Goal: Complete application form

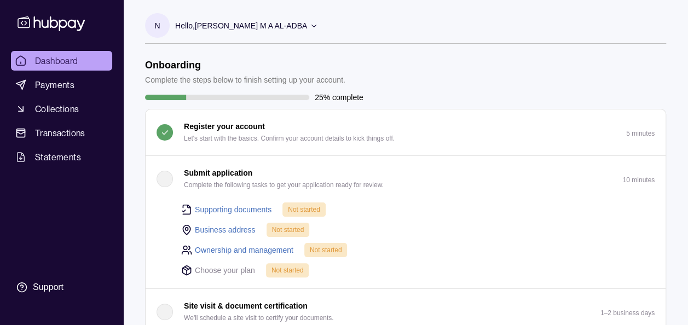
scroll to position [110, 0]
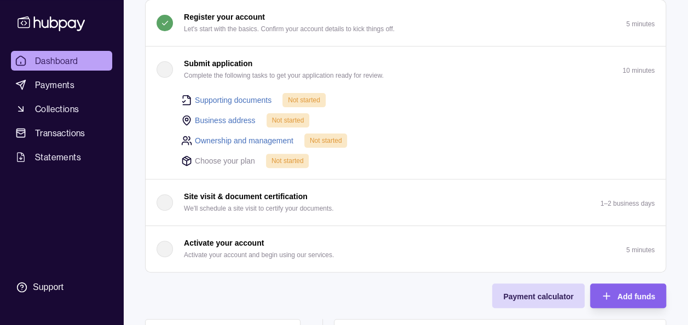
click at [229, 100] on link "Supporting documents" at bounding box center [233, 100] width 77 height 12
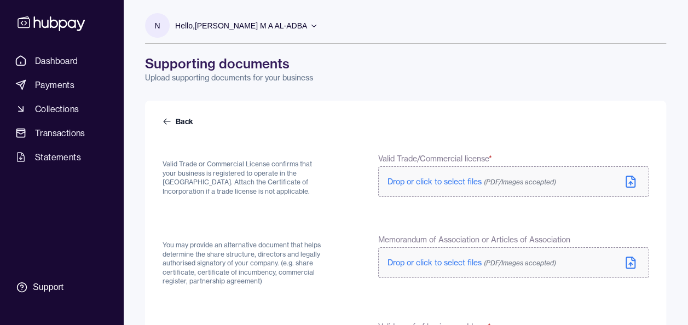
click at [635, 183] on icon at bounding box center [630, 181] width 9 height 11
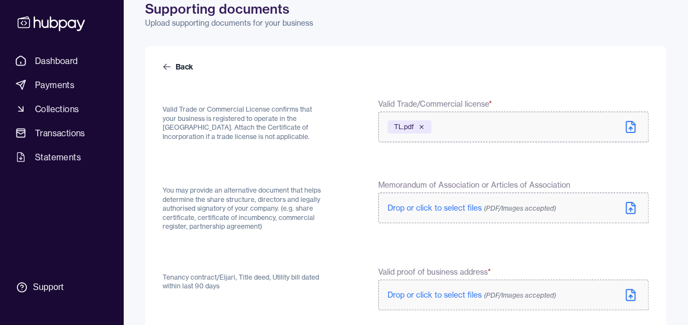
click at [627, 207] on icon at bounding box center [630, 208] width 13 height 13
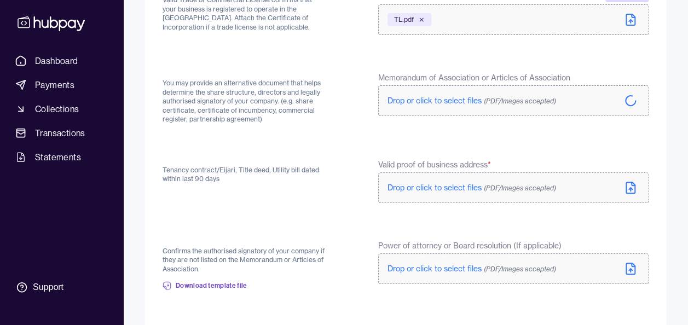
scroll to position [274, 0]
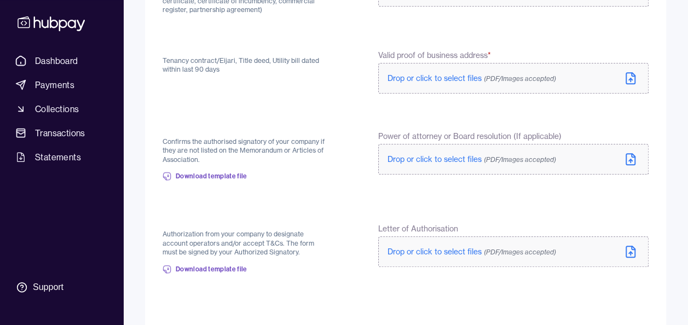
click at [630, 82] on icon at bounding box center [630, 78] width 13 height 13
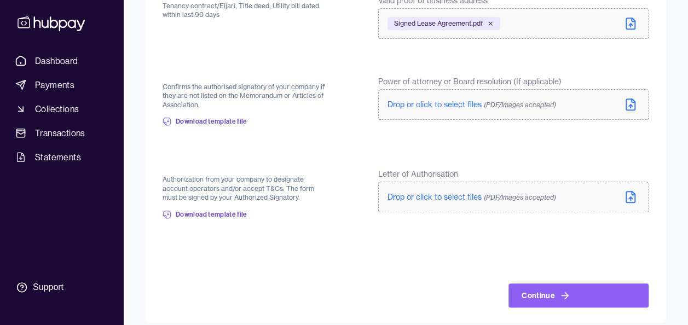
scroll to position [339, 0]
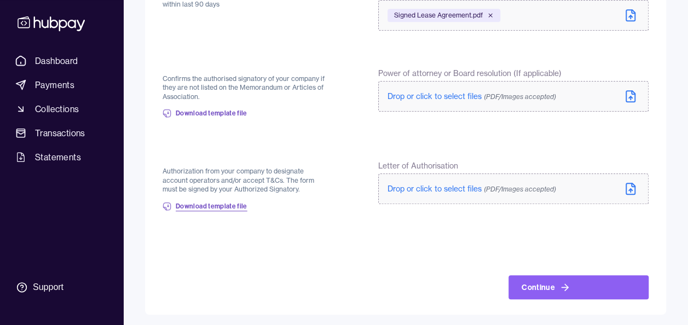
click at [208, 208] on span "Download template file" at bounding box center [212, 206] width 72 height 9
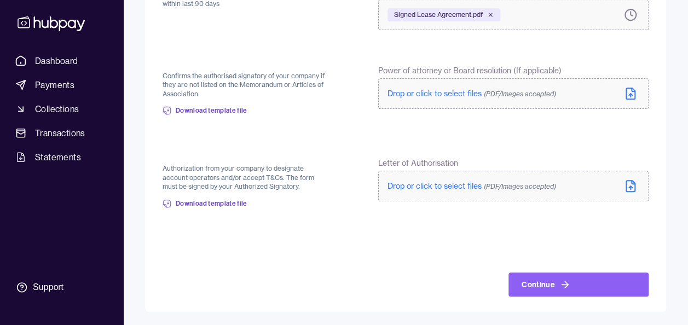
scroll to position [337, 0]
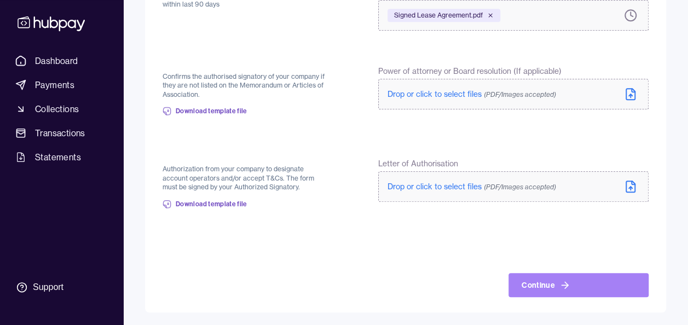
click at [580, 290] on button "Continue" at bounding box center [579, 285] width 140 height 24
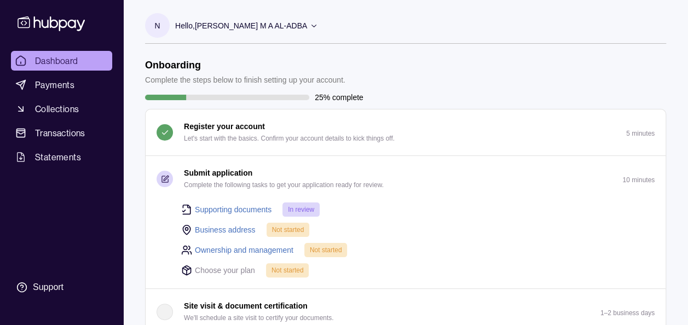
click at [233, 230] on link "Business address" at bounding box center [225, 230] width 61 height 12
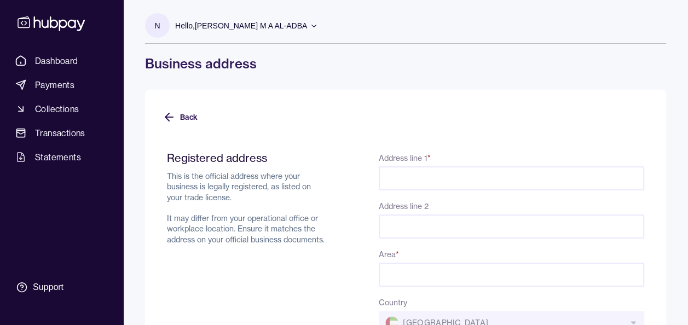
click at [388, 180] on input "Address line 1 *" at bounding box center [512, 178] width 266 height 24
click at [283, 255] on div "Registered address This is the official address where your business is legally …" at bounding box center [246, 259] width 159 height 217
click at [405, 190] on input "Address line 1 *" at bounding box center [512, 178] width 266 height 24
paste input "********"
type input "********"
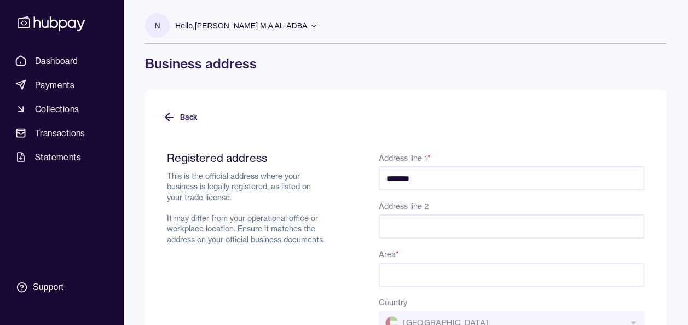
click at [416, 226] on input "Address line 2" at bounding box center [512, 227] width 266 height 24
paste input "**********"
type input "**********"
click at [411, 278] on input "Area *" at bounding box center [512, 275] width 266 height 24
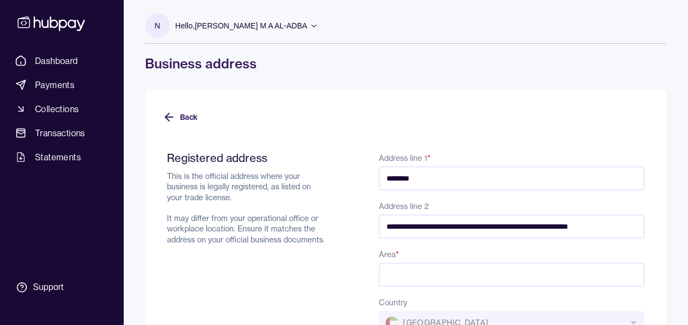
scroll to position [0, 0]
type input "*"
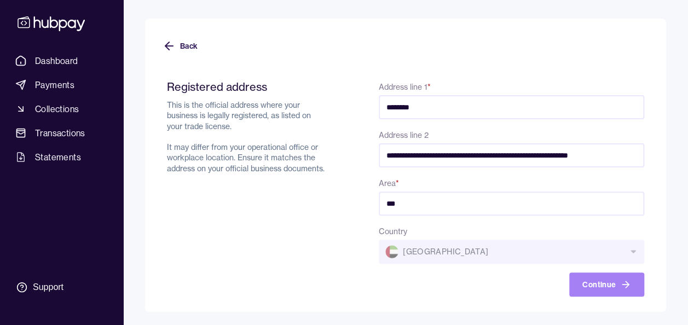
type input "***"
click at [611, 287] on button "Continue" at bounding box center [606, 285] width 75 height 24
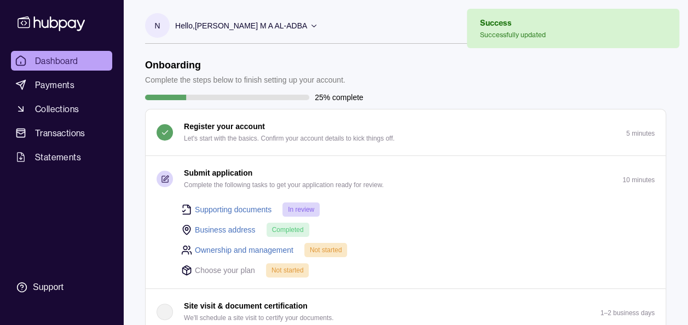
scroll to position [55, 0]
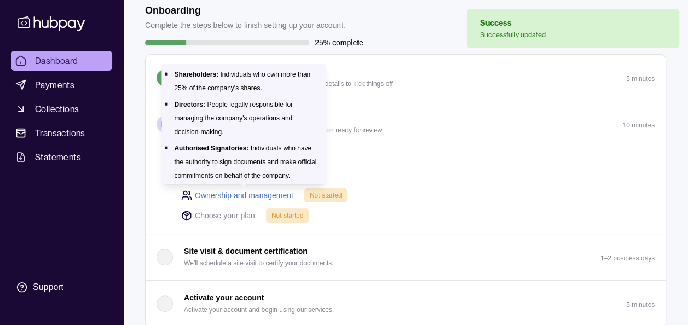
click at [220, 198] on link "Ownership and management" at bounding box center [244, 195] width 99 height 12
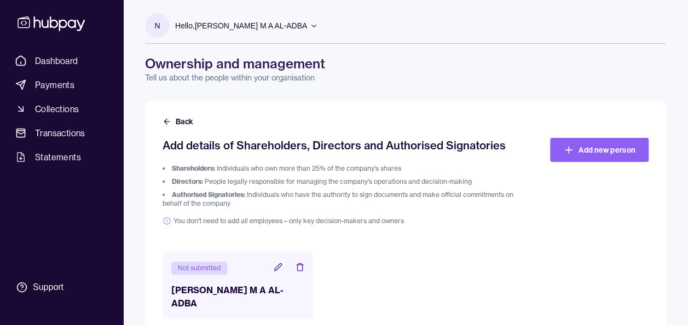
scroll to position [22, 0]
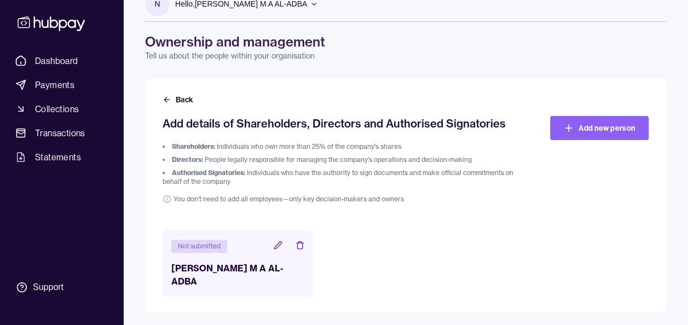
click at [524, 241] on div "Not submitted [PERSON_NAME] M A AL-ADBA" at bounding box center [406, 263] width 486 height 67
click at [277, 245] on icon at bounding box center [277, 244] width 7 height 7
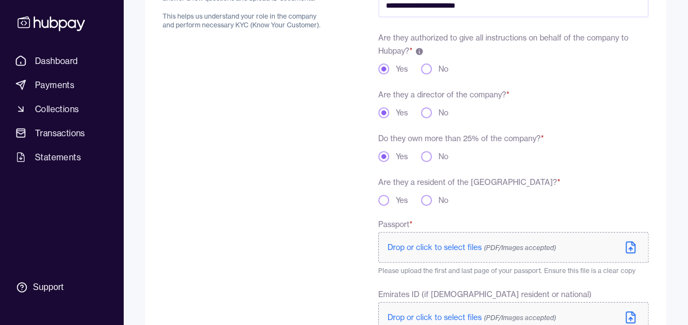
scroll to position [219, 0]
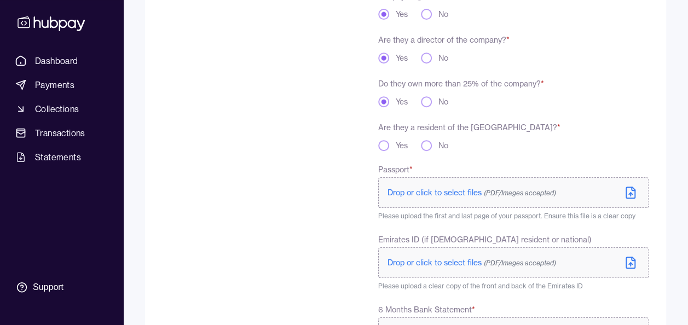
drag, startPoint x: 428, startPoint y: 142, endPoint x: 464, endPoint y: 175, distance: 49.2
click at [428, 142] on button "No" at bounding box center [426, 145] width 11 height 11
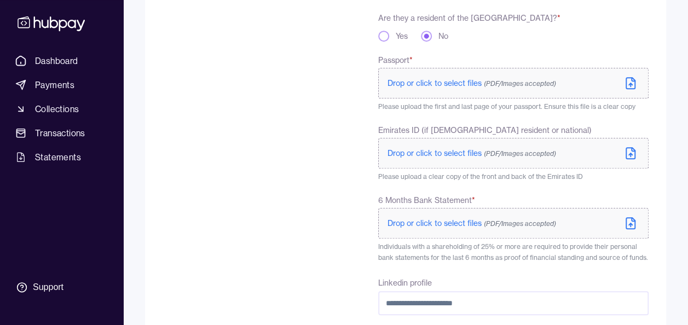
click at [630, 83] on icon at bounding box center [630, 83] width 13 height 13
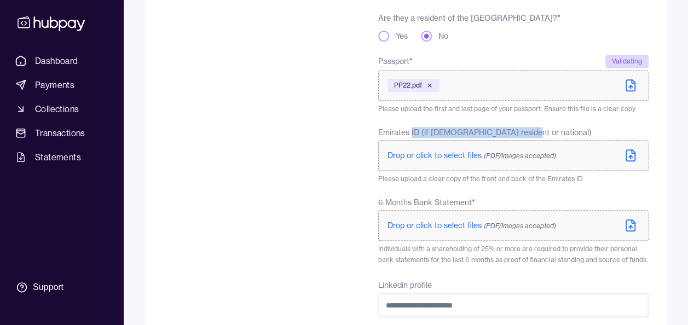
drag, startPoint x: 431, startPoint y: 129, endPoint x: 526, endPoint y: 131, distance: 94.8
click at [526, 131] on label "Emirates ID (if [DEMOGRAPHIC_DATA] resident or national)" at bounding box center [513, 132] width 271 height 11
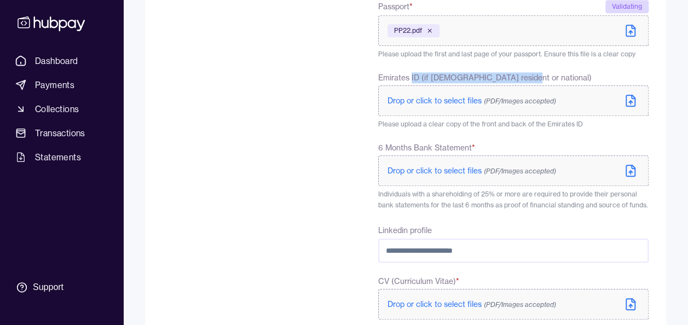
click at [313, 81] on div "To comply with regulatory requirements, please answer a few questions and uploa…" at bounding box center [244, 164] width 163 height 810
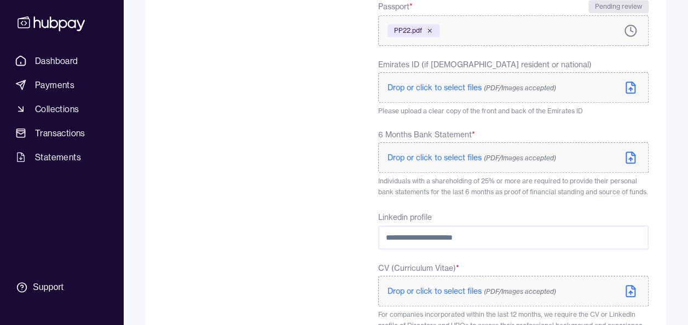
click at [630, 100] on label "Drop or click to select files (PDF/Images accepted)" at bounding box center [513, 87] width 271 height 31
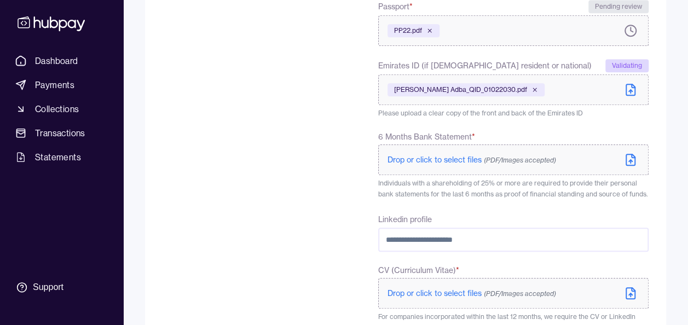
scroll to position [438, 0]
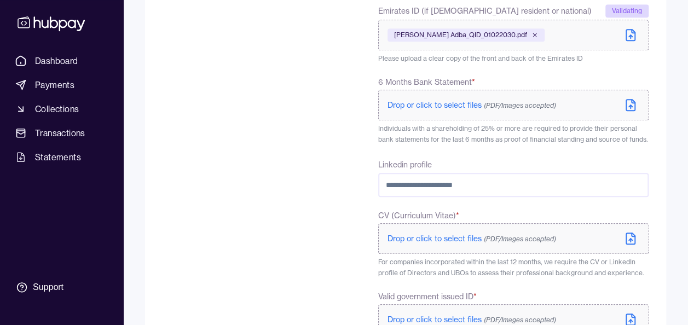
click at [633, 240] on icon at bounding box center [630, 238] width 13 height 13
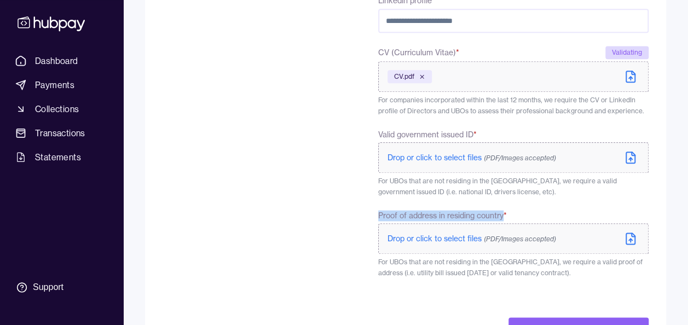
copy span "Proof of address in residing country"
drag, startPoint x: 379, startPoint y: 216, endPoint x: 509, endPoint y: 219, distance: 129.8
click at [509, 219] on label "Proof of address in residing country *" at bounding box center [513, 215] width 271 height 11
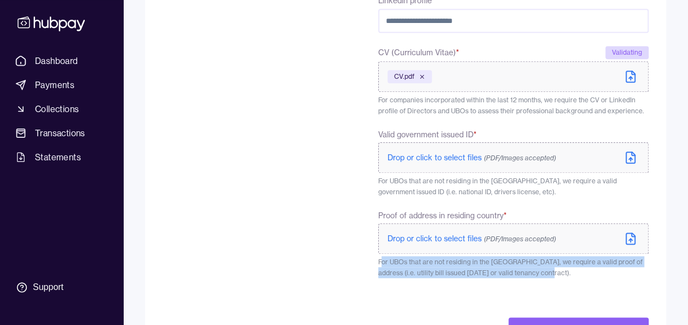
drag, startPoint x: 382, startPoint y: 262, endPoint x: 547, endPoint y: 274, distance: 165.8
click at [547, 274] on p "For UBOs that are not residing in the [GEOGRAPHIC_DATA], we require a valid pro…" at bounding box center [513, 267] width 271 height 22
copy span "or UBOs that are not residing in the [GEOGRAPHIC_DATA], we require a valid proo…"
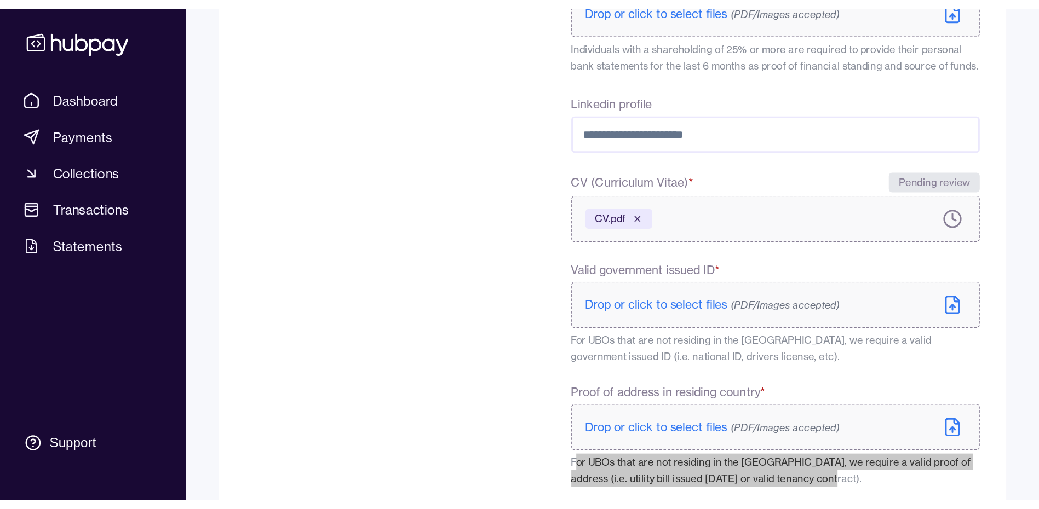
scroll to position [502, 0]
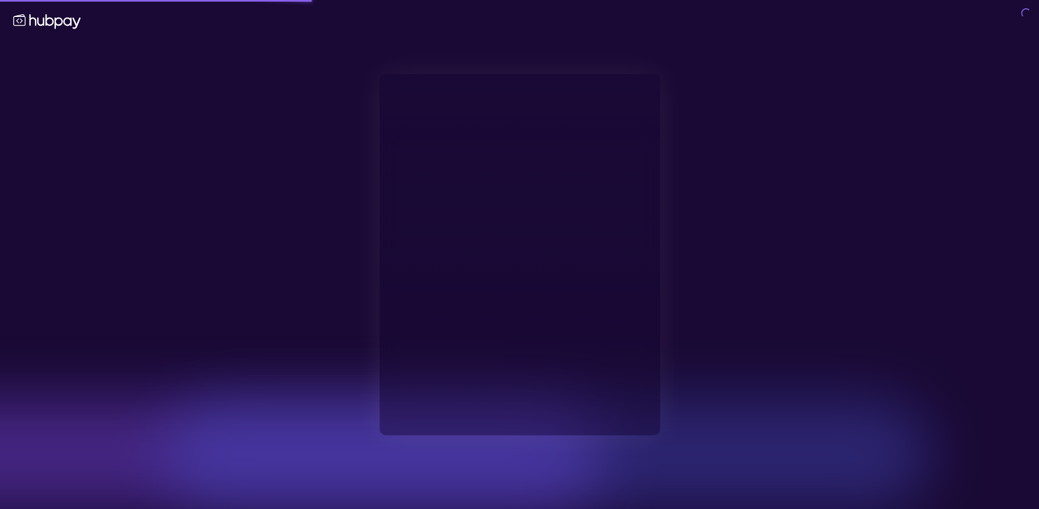
type input "**********"
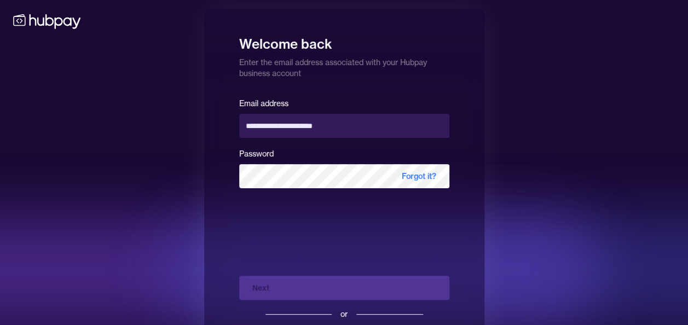
click at [145, 215] on div "**********" at bounding box center [344, 189] width 688 height 379
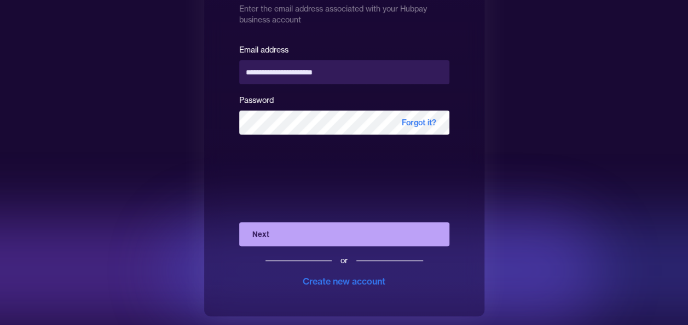
click at [348, 240] on button "Next" at bounding box center [344, 234] width 210 height 24
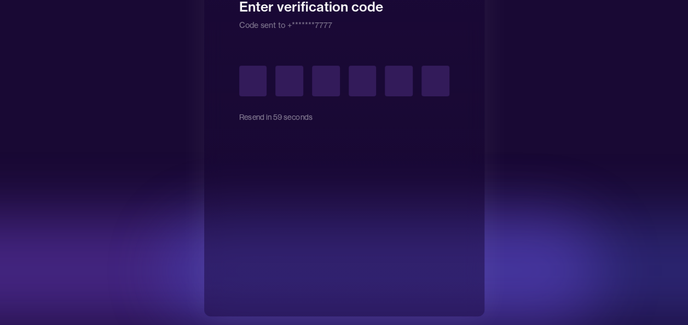
scroll to position [0, 0]
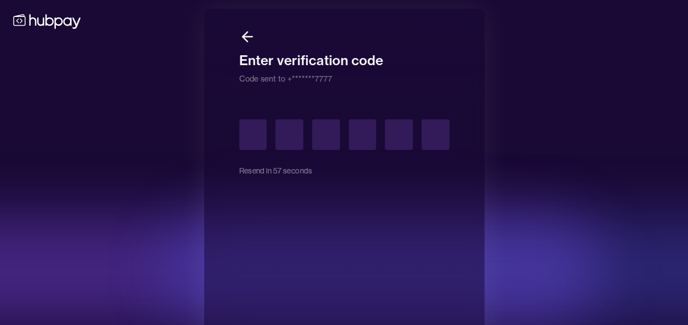
click at [341, 241] on div "Resend in 57 seconds" at bounding box center [344, 226] width 210 height 249
